Goal: Transaction & Acquisition: Obtain resource

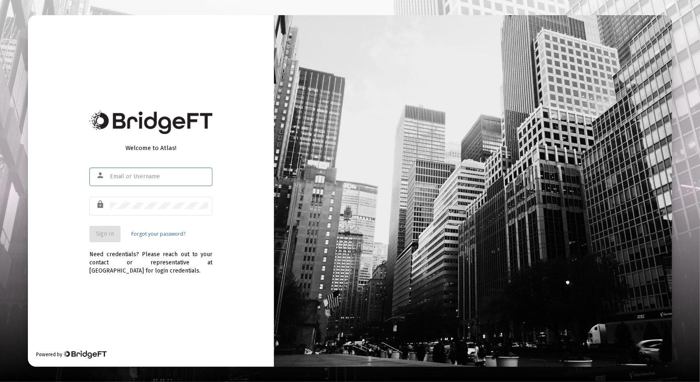
type input "brent@wofm.us"
click at [107, 234] on span "Sign In" at bounding box center [105, 233] width 18 height 7
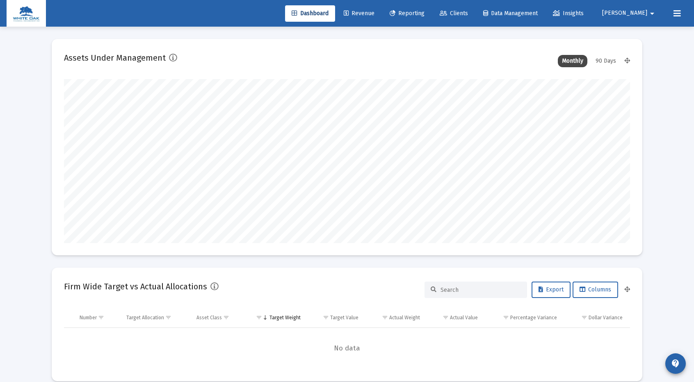
scroll to position [164, 304]
click at [424, 14] on span "Reporting" at bounding box center [406, 13] width 35 height 7
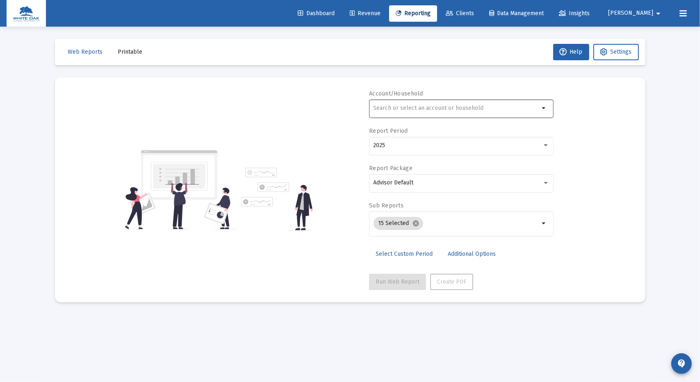
click at [403, 103] on div at bounding box center [456, 108] width 166 height 20
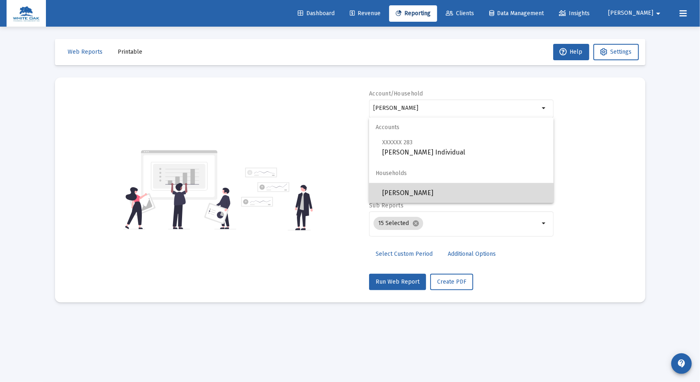
click at [414, 191] on span "Locke, Meg Household" at bounding box center [464, 193] width 165 height 20
type input "Locke, Meg Household"
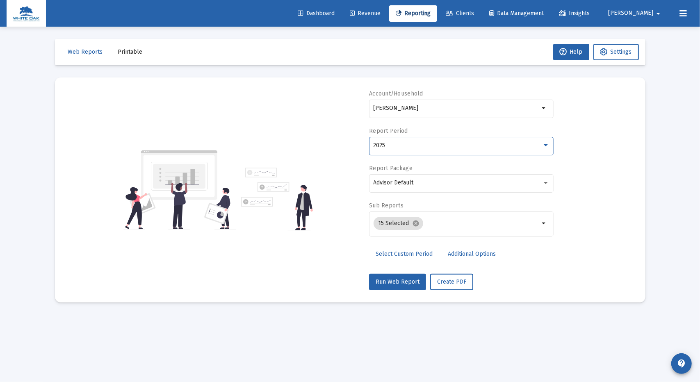
click at [416, 146] on div "2025" at bounding box center [457, 145] width 168 height 7
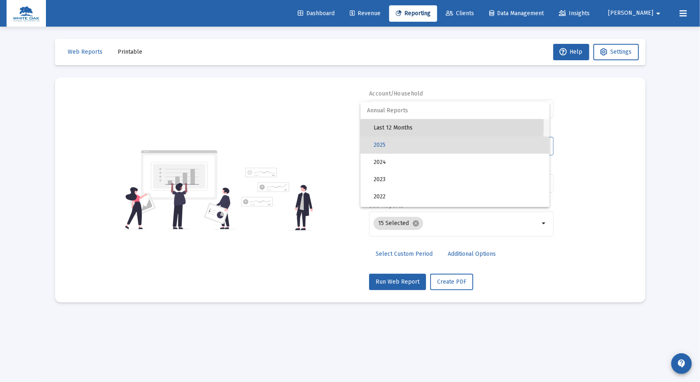
click at [412, 126] on span "Last 12 Months" at bounding box center [457, 127] width 169 height 17
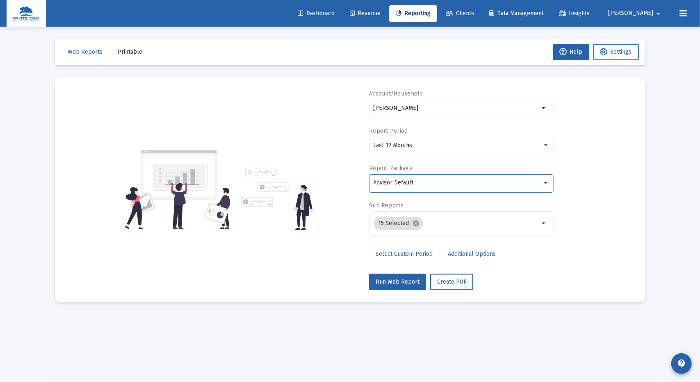
click at [408, 183] on span "Advisor Default" at bounding box center [393, 182] width 40 height 7
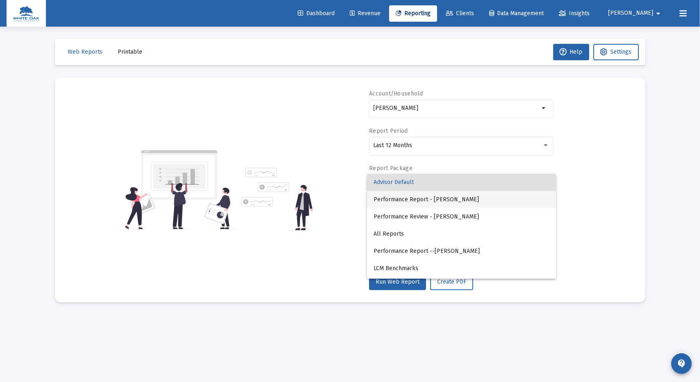
click at [406, 199] on span "Performance Report - Brent Ford" at bounding box center [461, 199] width 176 height 17
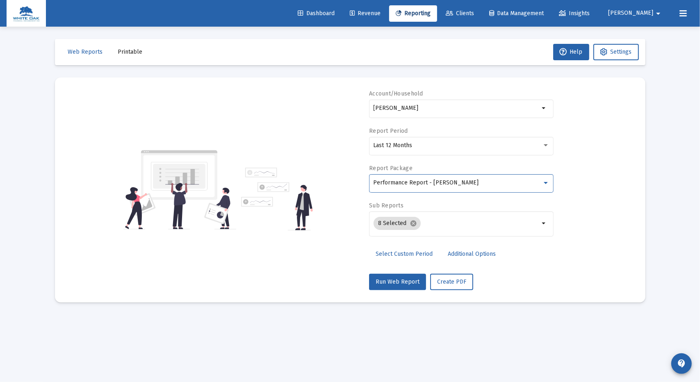
click at [462, 253] on span "Additional Options" at bounding box center [472, 253] width 48 height 7
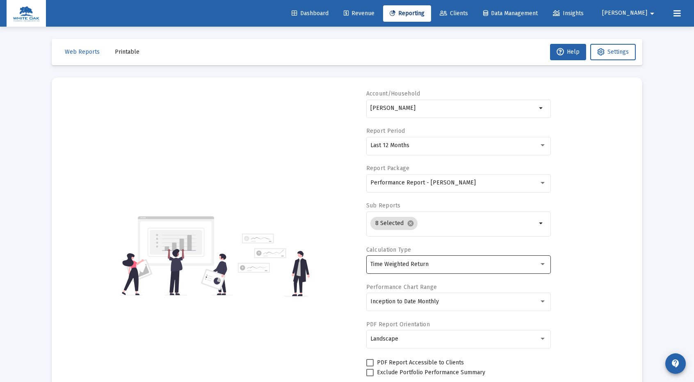
click at [432, 261] on div "Time Weighted Return" at bounding box center [454, 264] width 168 height 7
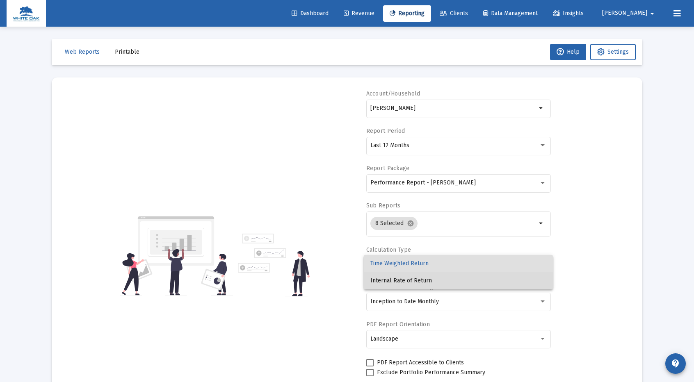
click at [405, 282] on span "Internal Rate of Return" at bounding box center [458, 280] width 176 height 17
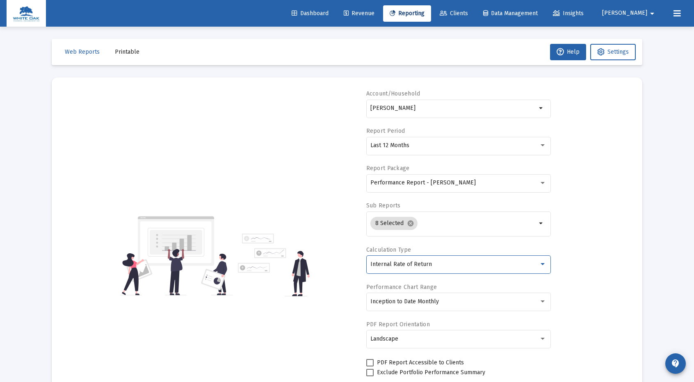
scroll to position [63, 0]
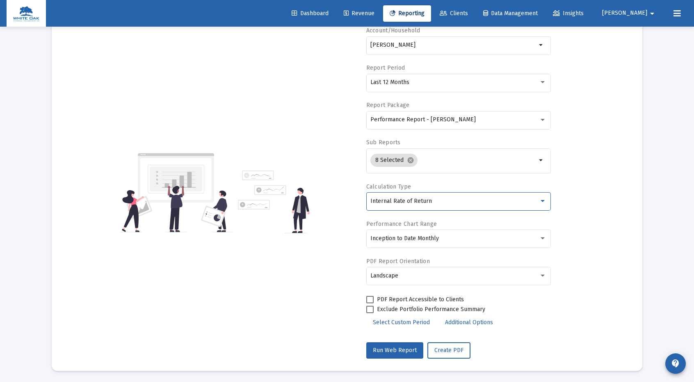
click at [424, 15] on span "Reporting" at bounding box center [406, 13] width 35 height 7
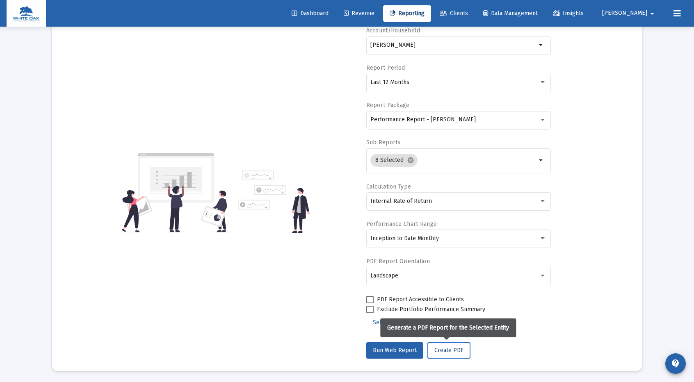
click at [444, 351] on span "Create PDF" at bounding box center [448, 350] width 29 height 7
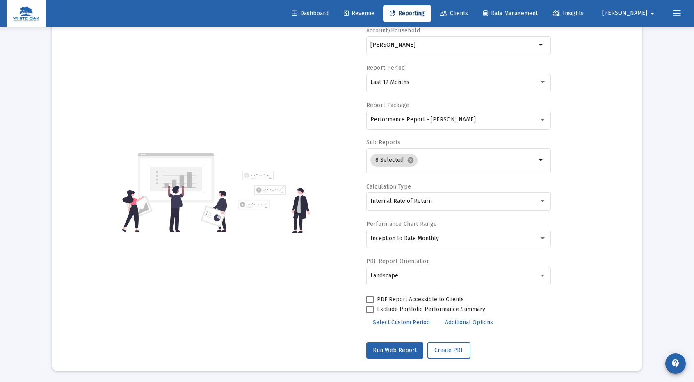
click at [468, 15] on span "Clients" at bounding box center [453, 13] width 28 height 7
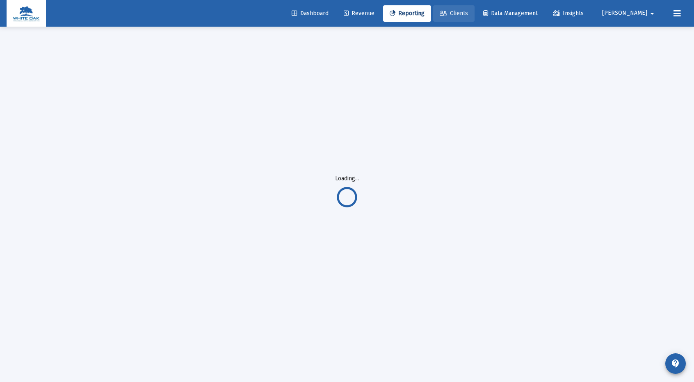
scroll to position [27, 0]
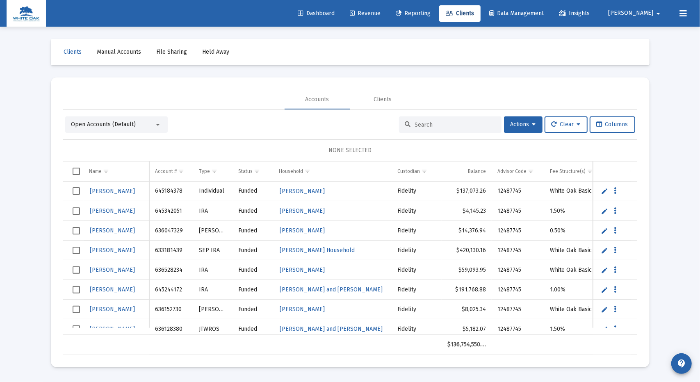
click at [422, 123] on input at bounding box center [455, 124] width 80 height 7
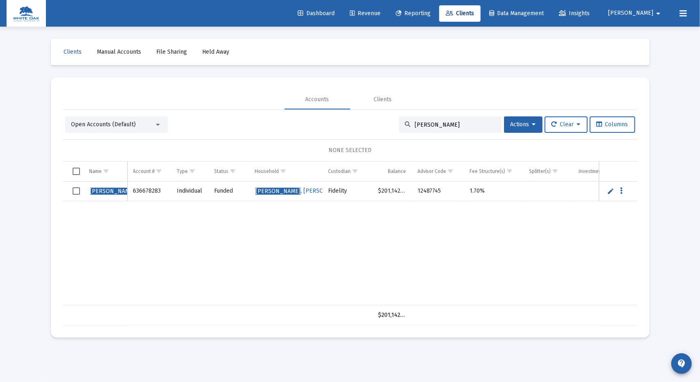
type input "locke"
click at [620, 191] on icon "Data grid" at bounding box center [621, 191] width 2 height 10
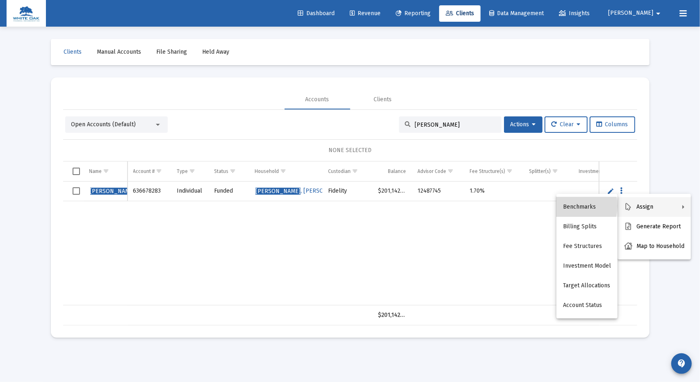
click at [568, 206] on button "Benchmarks" at bounding box center [586, 207] width 61 height 20
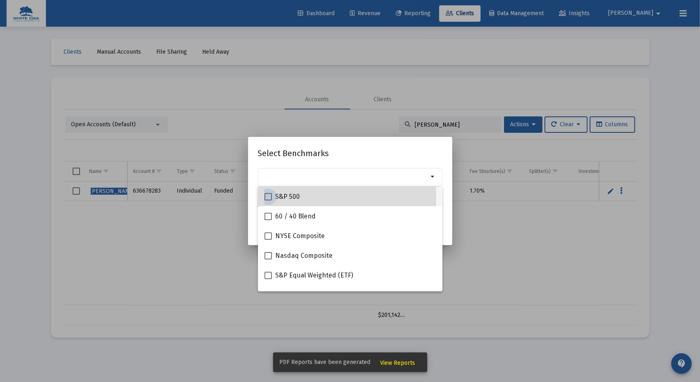
click at [269, 197] on span at bounding box center [267, 196] width 7 height 7
click at [268, 200] on input "S&P 500" at bounding box center [268, 200] width 0 height 0
checkbox input "true"
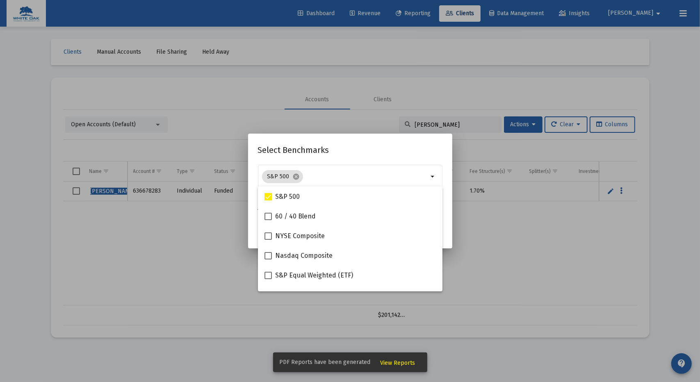
click at [339, 152] on h2 "Select Benchmarks" at bounding box center [350, 149] width 184 height 13
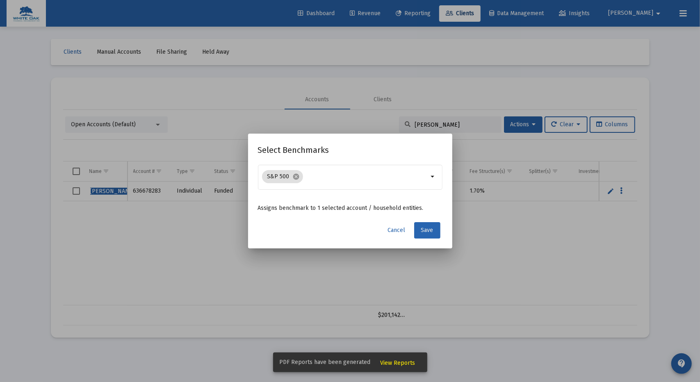
click at [425, 230] on span "Save" at bounding box center [427, 230] width 12 height 7
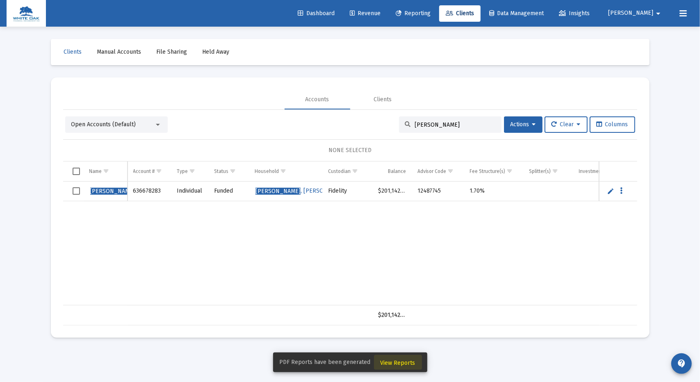
click at [398, 362] on span "View Reports" at bounding box center [397, 362] width 35 height 7
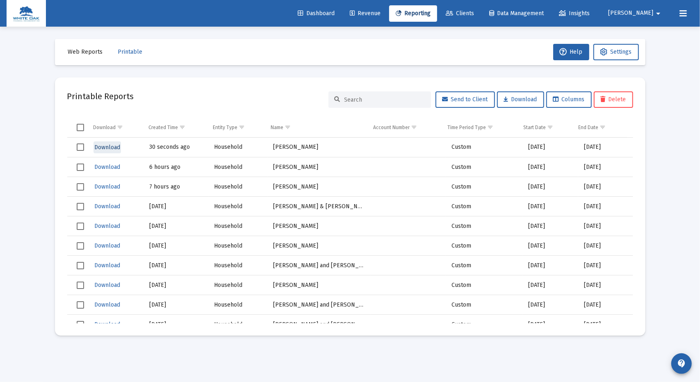
click at [107, 146] on span "Download" at bounding box center [107, 147] width 26 height 7
click at [84, 51] on span "Web Reports" at bounding box center [85, 51] width 35 height 7
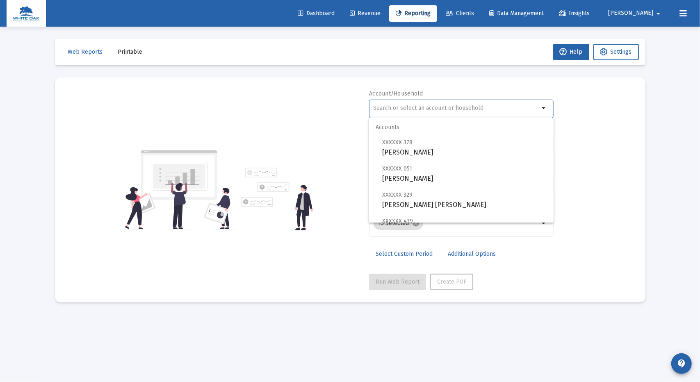
click at [400, 109] on input "text" at bounding box center [456, 108] width 166 height 7
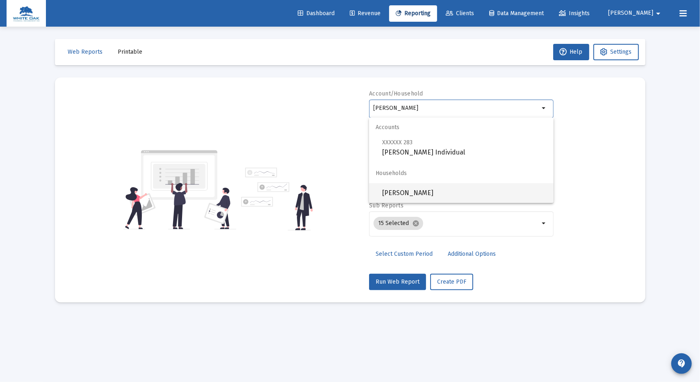
click at [412, 196] on span "Locke, Meg Household" at bounding box center [464, 193] width 165 height 20
type input "Locke, Meg Household"
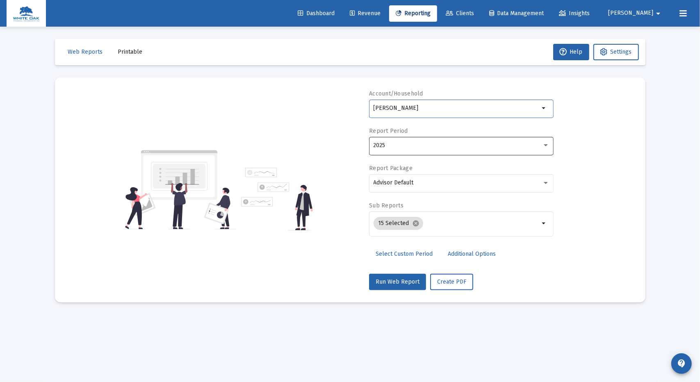
click at [448, 149] on div "2025" at bounding box center [461, 145] width 176 height 20
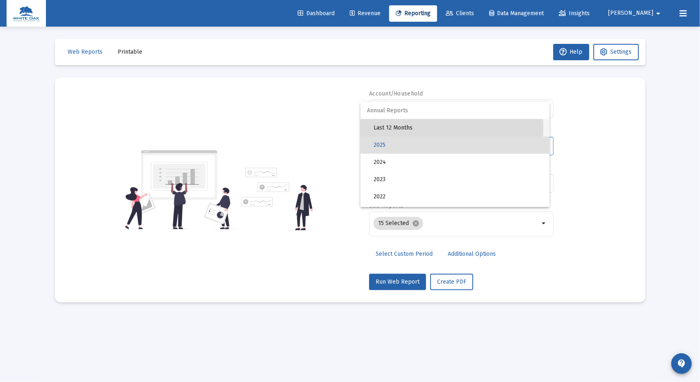
click at [394, 127] on span "Last 12 Months" at bounding box center [457, 127] width 169 height 17
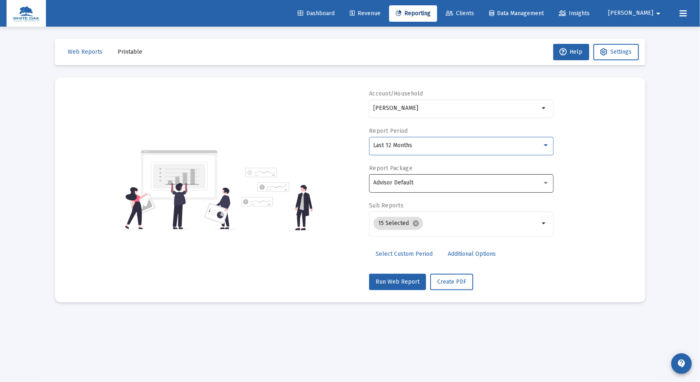
click at [413, 184] on div "Advisor Default" at bounding box center [457, 183] width 168 height 7
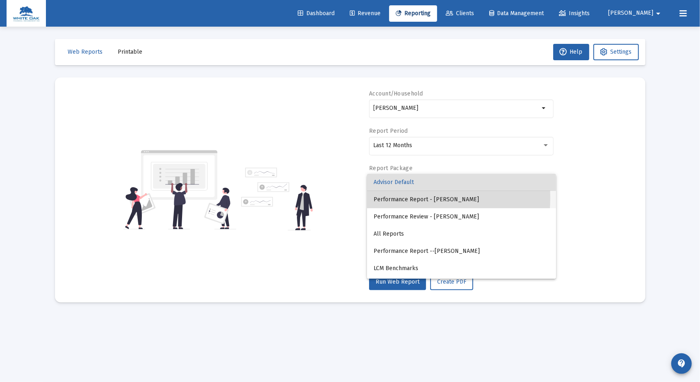
click at [413, 198] on span "Performance Report - Brent Ford" at bounding box center [461, 199] width 176 height 17
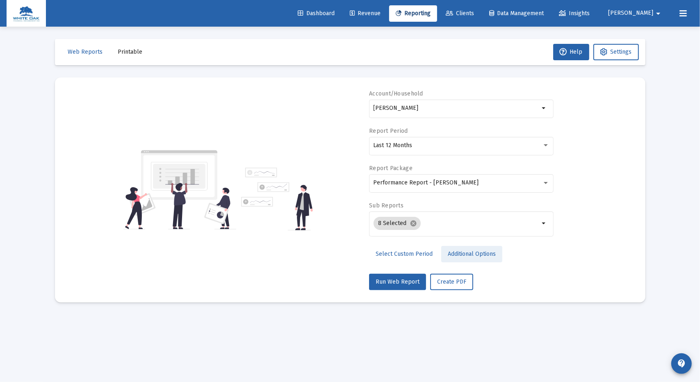
click at [462, 254] on span "Additional Options" at bounding box center [472, 253] width 48 height 7
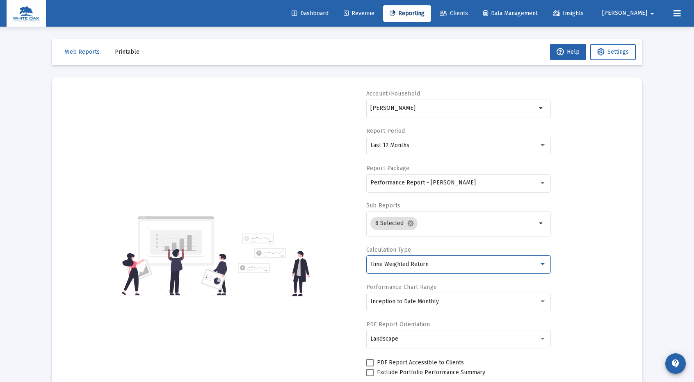
click at [443, 264] on div "Time Weighted Return" at bounding box center [454, 264] width 168 height 7
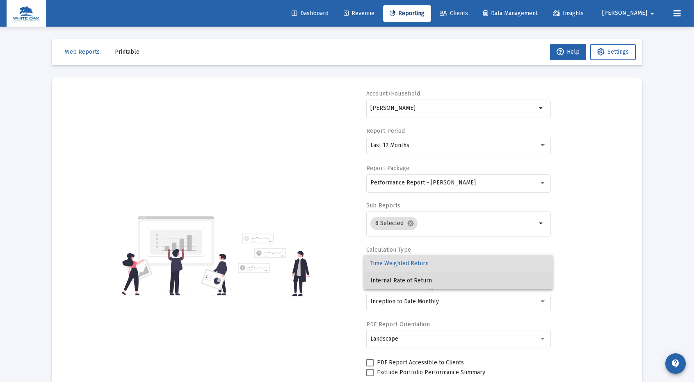
click at [413, 278] on span "Internal Rate of Return" at bounding box center [458, 280] width 176 height 17
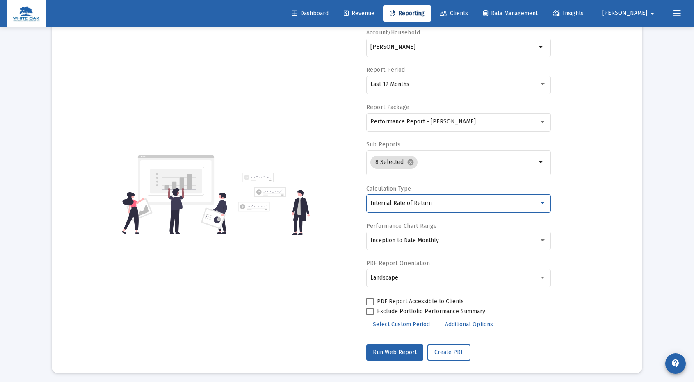
scroll to position [63, 0]
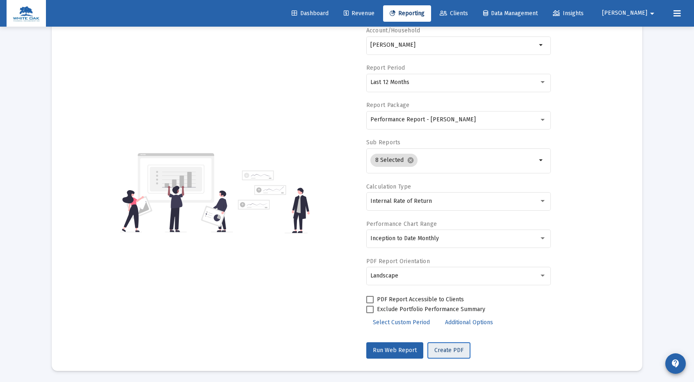
click at [449, 350] on span "Create PDF" at bounding box center [448, 350] width 29 height 7
click at [448, 237] on div "Inception to Date Monthly" at bounding box center [454, 238] width 168 height 7
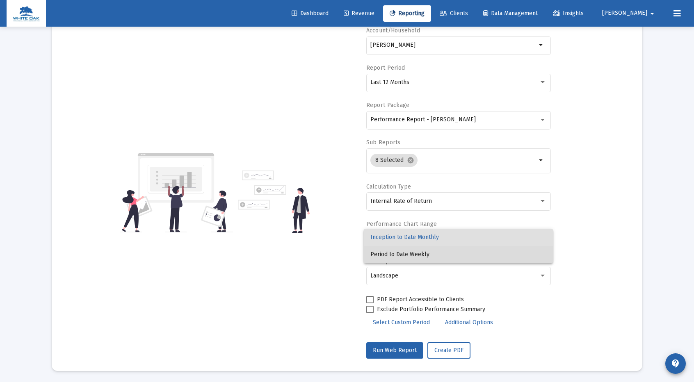
click at [421, 252] on span "Period to Date Weekly" at bounding box center [458, 254] width 176 height 17
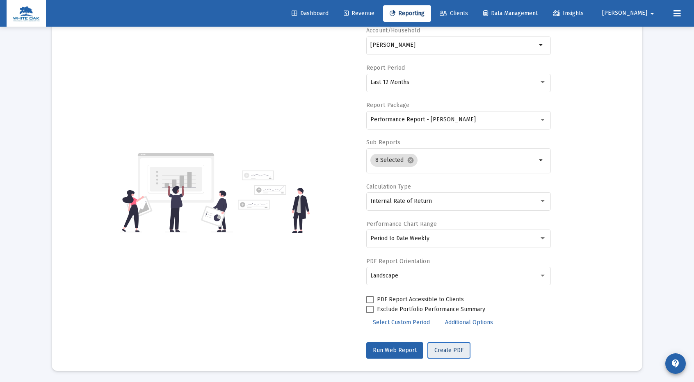
click at [444, 348] on span "Create PDF" at bounding box center [448, 350] width 29 height 7
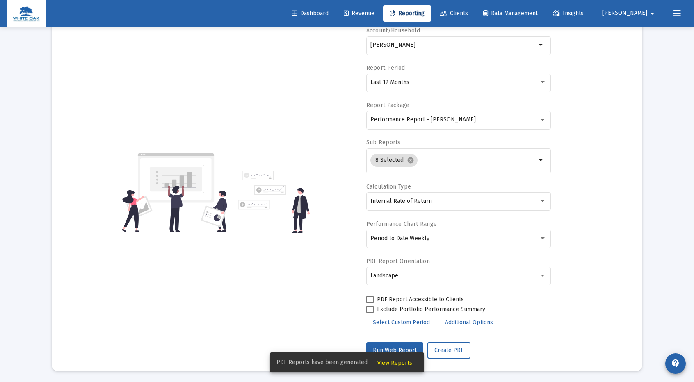
click at [402, 362] on span "View Reports" at bounding box center [394, 362] width 35 height 7
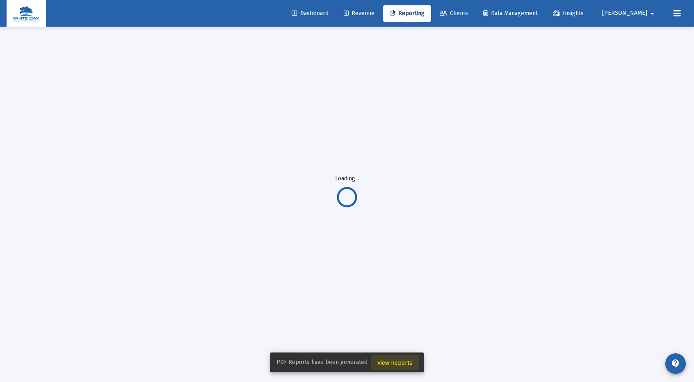
scroll to position [27, 0]
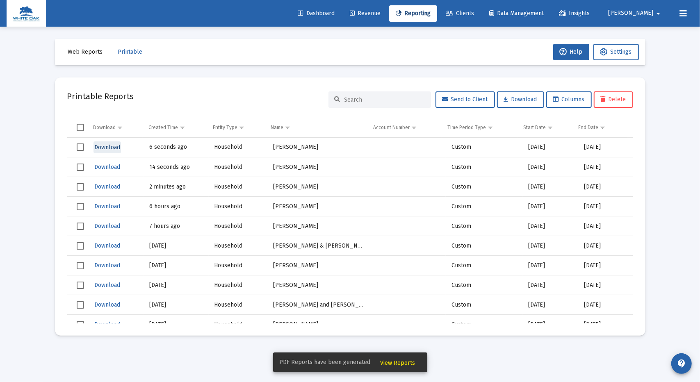
click at [105, 146] on span "Download" at bounding box center [107, 147] width 26 height 7
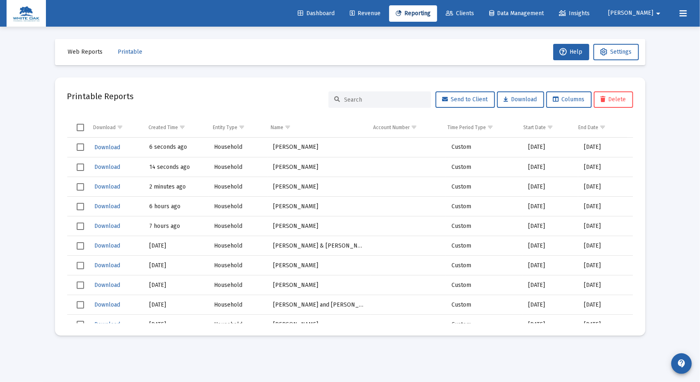
click at [81, 167] on span "Select row" at bounding box center [80, 167] width 7 height 7
click at [79, 188] on span "Select row" at bounding box center [80, 186] width 7 height 7
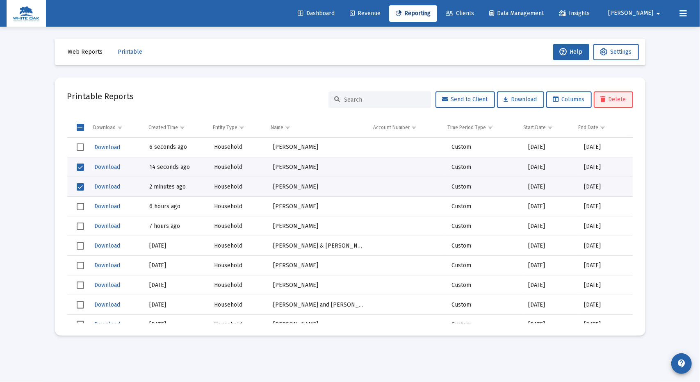
click at [611, 99] on span "Delete" at bounding box center [612, 99] width 25 height 7
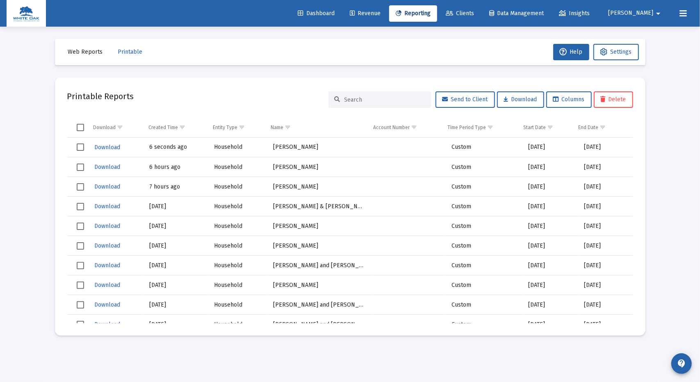
click at [685, 14] on icon at bounding box center [682, 14] width 7 height 10
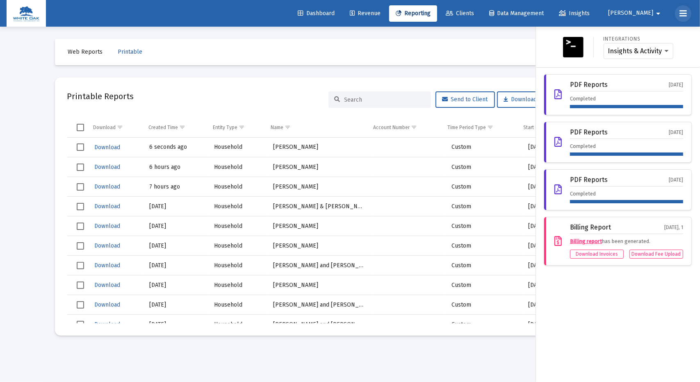
click at [683, 16] on icon at bounding box center [682, 14] width 7 height 10
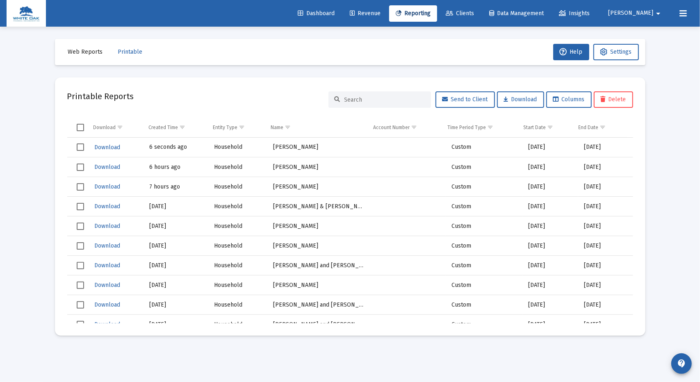
click at [654, 15] on mat-icon "arrow_drop_down" at bounding box center [658, 13] width 10 height 16
click at [649, 55] on button "Logout" at bounding box center [652, 55] width 49 height 20
